Goal: Obtain resource: Obtain resource

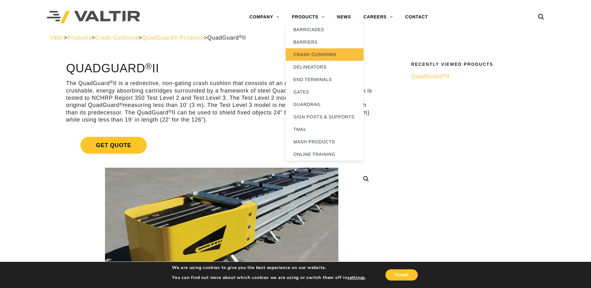
click at [317, 55] on link "CRASH CUSHIONS" at bounding box center [325, 54] width 78 height 12
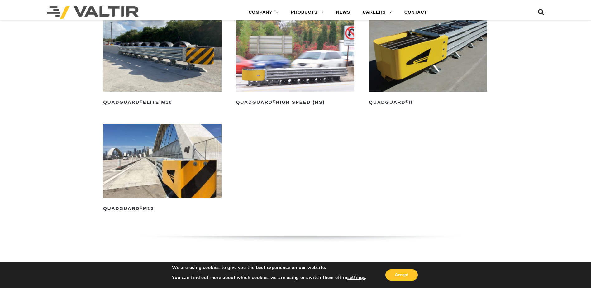
scroll to position [530, 0]
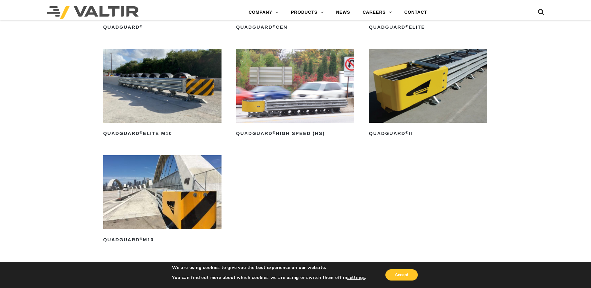
click at [442, 78] on img at bounding box center [428, 86] width 118 height 74
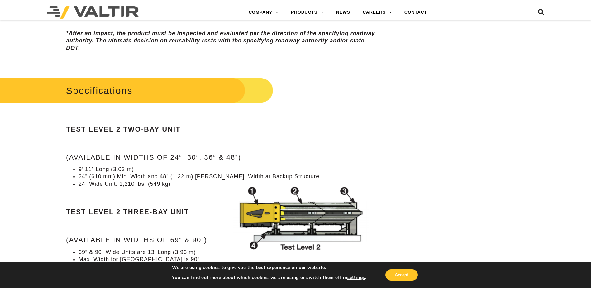
scroll to position [561, 0]
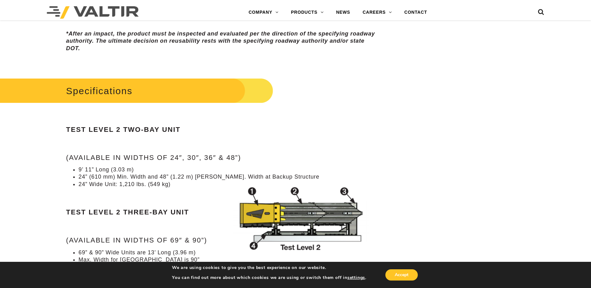
click at [126, 94] on h2 "Specifications" at bounding box center [126, 90] width 296 height 29
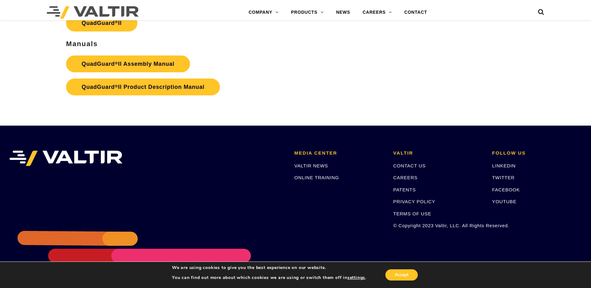
scroll to position [1215, 0]
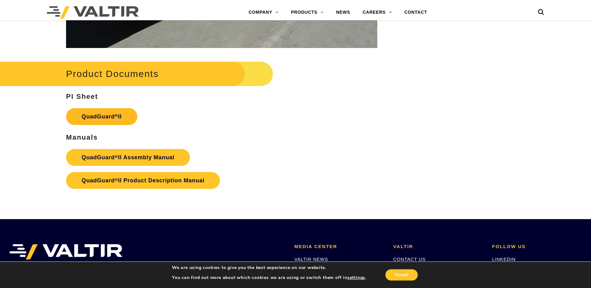
click at [107, 108] on link "QuadGuard ® II" at bounding box center [101, 116] width 71 height 17
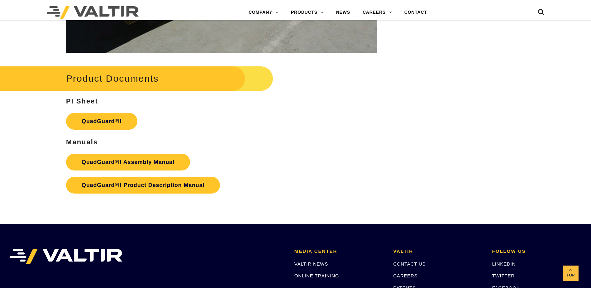
scroll to position [1215, 0]
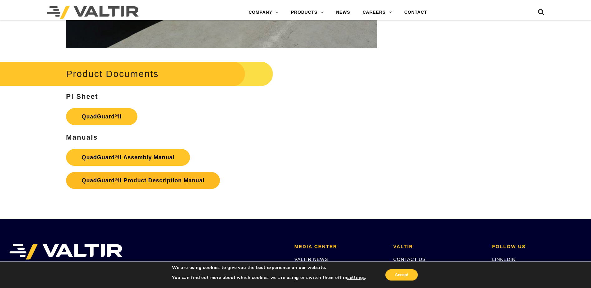
click at [177, 177] on strong "QuadGuard ® II Product Description Manual" at bounding box center [143, 180] width 123 height 6
